Goal: Navigation & Orientation: Find specific page/section

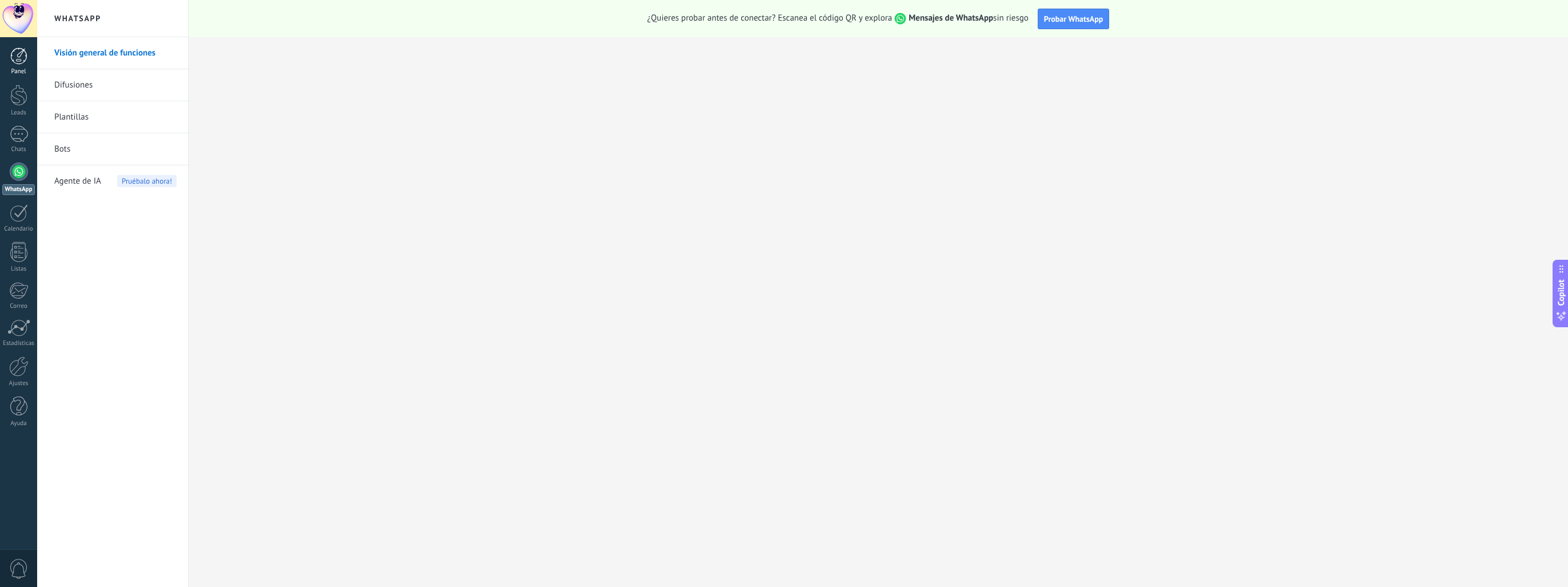
click at [25, 71] on div "Panel" at bounding box center [19, 72] width 33 height 7
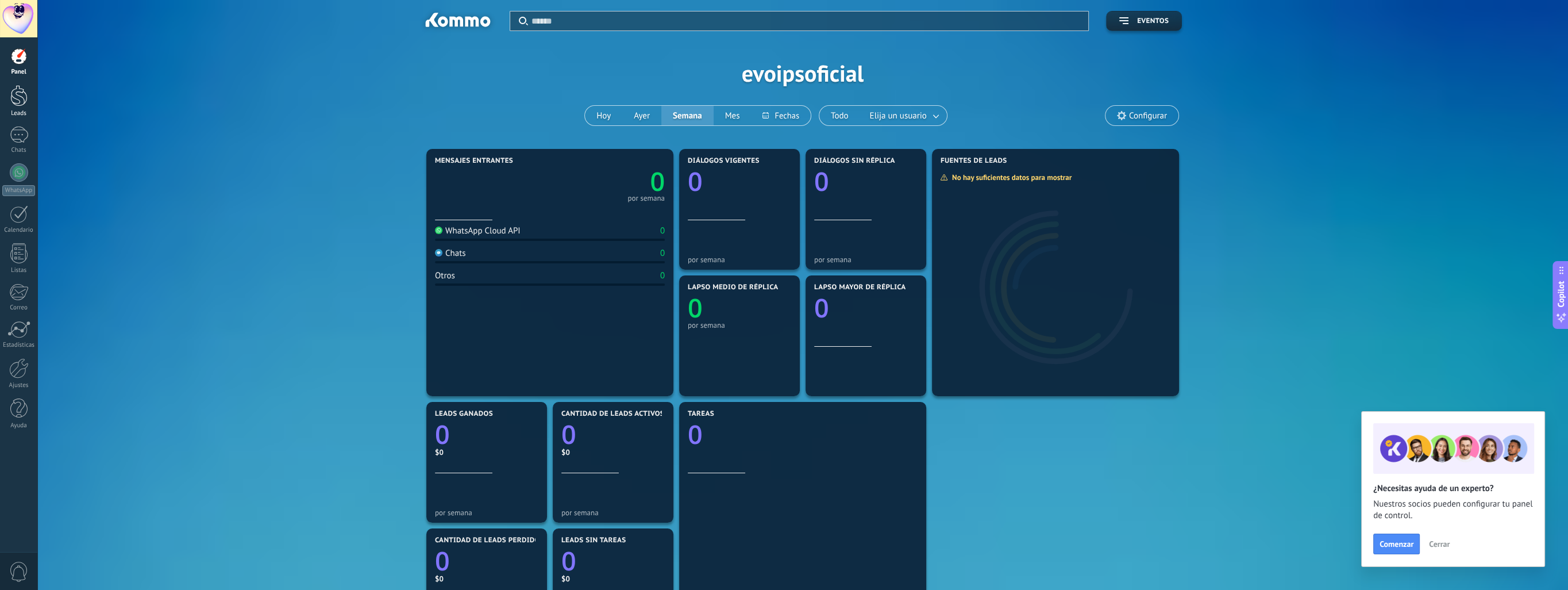
click at [22, 101] on div at bounding box center [19, 95] width 17 height 22
